Goal: Transaction & Acquisition: Purchase product/service

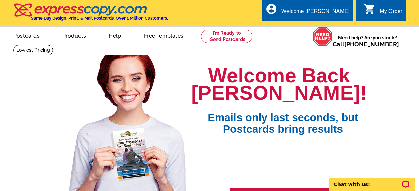
click at [371, 13] on icon "shopping_cart" at bounding box center [370, 9] width 12 height 12
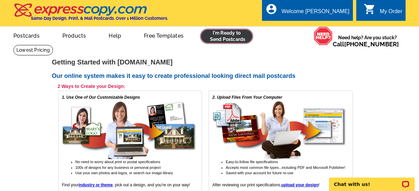
click at [233, 36] on link at bounding box center [226, 36] width 51 height 13
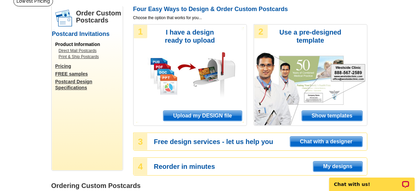
scroll to position [50, 0]
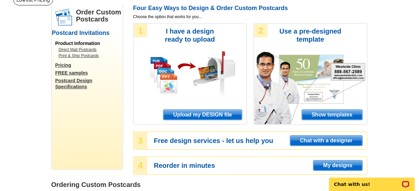
click at [208, 112] on span "Upload my DESIGN file" at bounding box center [202, 115] width 78 height 10
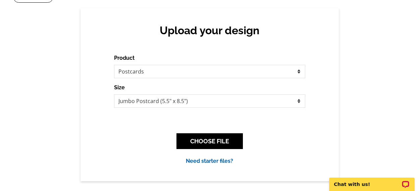
scroll to position [54, 0]
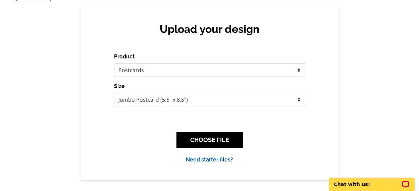
click at [182, 100] on select "Jumbo Postcard (5.5" x 8.5") Regular Postcard (4.25" x 5.6") Panoramic Postcard…" at bounding box center [209, 99] width 191 height 13
select select "1"
click at [114, 93] on select "Jumbo Postcard (5.5" x 8.5") Regular Postcard (4.25" x 5.6") Panoramic Postcard…" at bounding box center [209, 99] width 191 height 13
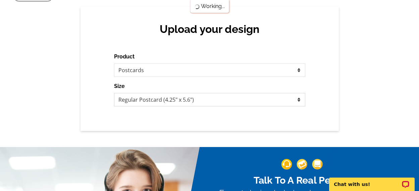
scroll to position [0, 0]
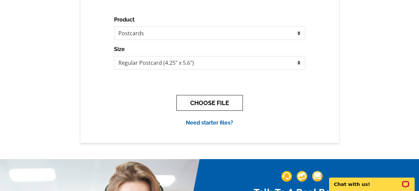
click at [213, 102] on button "CHOOSE FILE" at bounding box center [210, 103] width 66 height 16
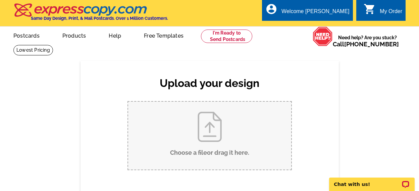
click at [205, 126] on input "Choose a file or drag it here ." at bounding box center [209, 136] width 163 height 68
type input "C:\fakepath\Just Sold Little chatham Rd.pdf"
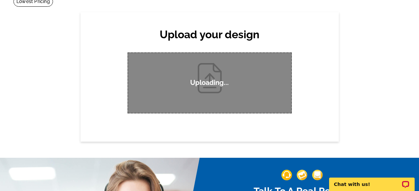
scroll to position [52, 0]
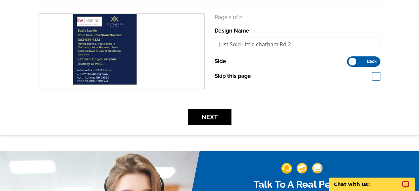
scroll to position [195, 0]
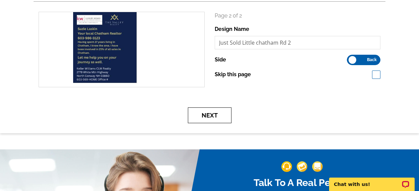
click at [204, 114] on button "Next" at bounding box center [210, 115] width 44 height 16
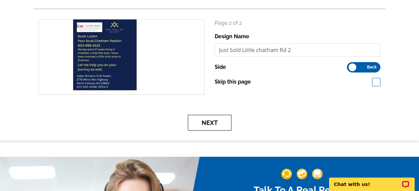
scroll to position [189, 0]
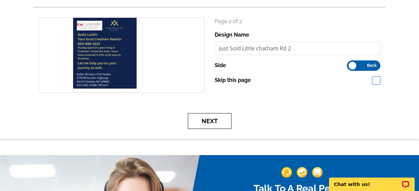
click at [210, 119] on button "Next" at bounding box center [210, 121] width 44 height 16
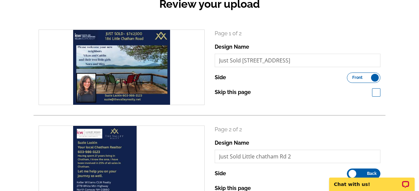
scroll to position [82, 0]
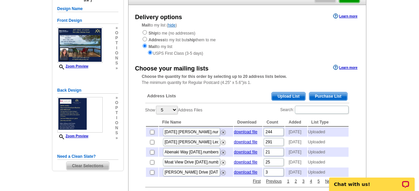
scroll to position [68, 0]
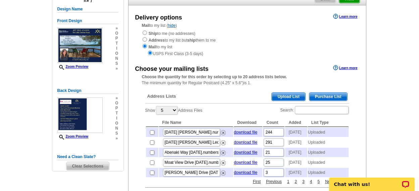
click at [293, 95] on span "Upload List" at bounding box center [288, 97] width 33 height 8
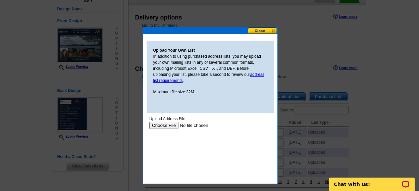
scroll to position [0, 0]
click at [169, 126] on input "file" at bounding box center [191, 125] width 85 height 7
click at [165, 126] on input "file" at bounding box center [191, 125] width 85 height 7
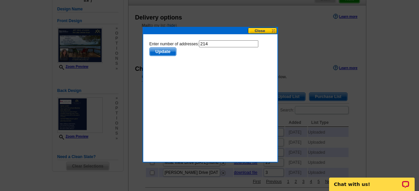
click at [166, 51] on span "Update" at bounding box center [162, 52] width 27 height 8
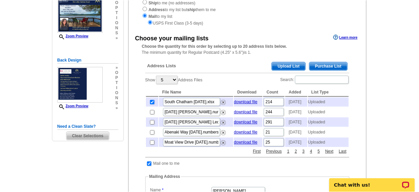
scroll to position [101, 0]
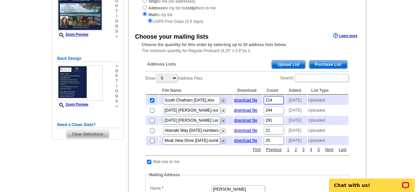
click at [275, 101] on input "214" at bounding box center [274, 100] width 20 height 8
type input "215"
click at [412, 55] on main "Need Help? call 800-260-5887, chat with support, or have our designers make som…" at bounding box center [209, 184] width 419 height 481
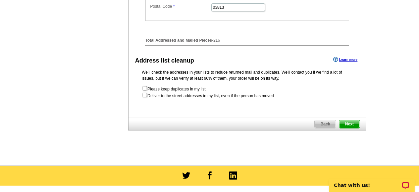
scroll to position [364, 0]
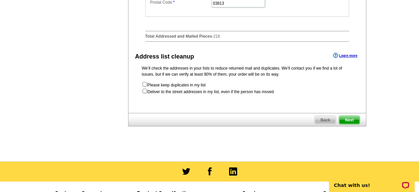
click at [348, 124] on span "Next" at bounding box center [349, 120] width 20 height 8
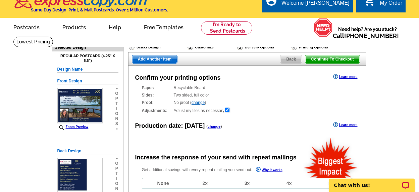
radio input "false"
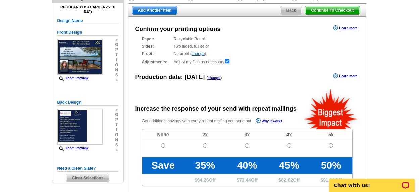
scroll to position [64, 0]
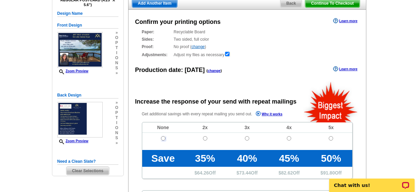
click at [163, 138] on input "radio" at bounding box center [163, 138] width 4 height 4
radio input "true"
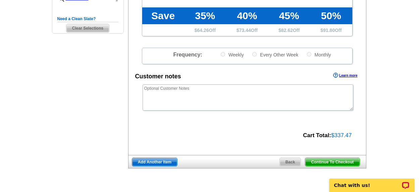
scroll to position [210, 0]
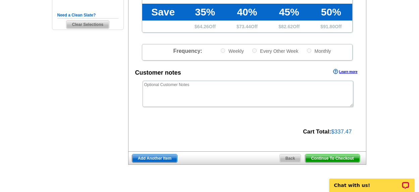
click at [332, 155] on span "Continue To Checkout" at bounding box center [332, 158] width 54 height 8
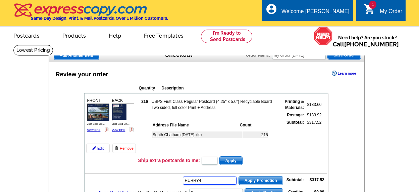
type input "HURRY40"
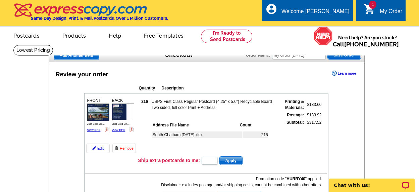
type input "HURRY40"
type input "CHAT20"
type input "CS20SEP21"
type input "CS21DEC20"
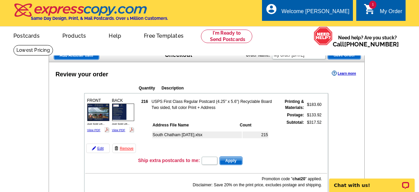
type input "E20APRILROUNDUP21"
type input "E20DAD21"
type input "E20FAST21"
type input "E20HANGERS21"
type input "E20REFUND21"
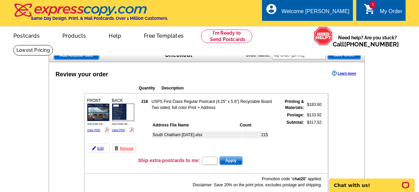
type input "E20HOME21"
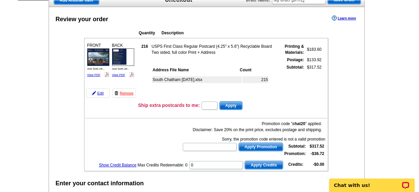
scroll to position [57, 0]
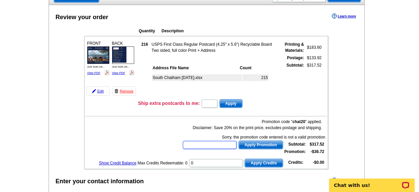
click at [204, 143] on input "text" at bounding box center [210, 145] width 54 height 8
type input "CC2330"
click at [267, 142] on span "Apply Promotion" at bounding box center [261, 145] width 44 height 8
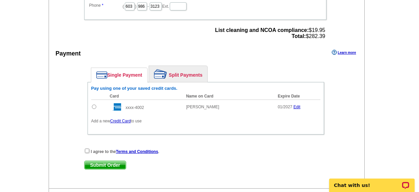
scroll to position [295, 0]
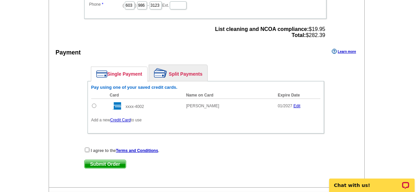
click at [93, 105] on input "radio" at bounding box center [94, 105] width 4 height 4
radio input "true"
click at [86, 149] on input "checkbox" at bounding box center [87, 149] width 4 height 4
checkbox input "true"
click at [105, 164] on span "Submit Order" at bounding box center [105, 164] width 41 height 8
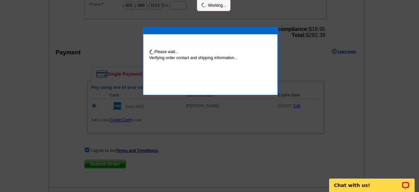
scroll to position [292, 0]
